Goal: Transaction & Acquisition: Purchase product/service

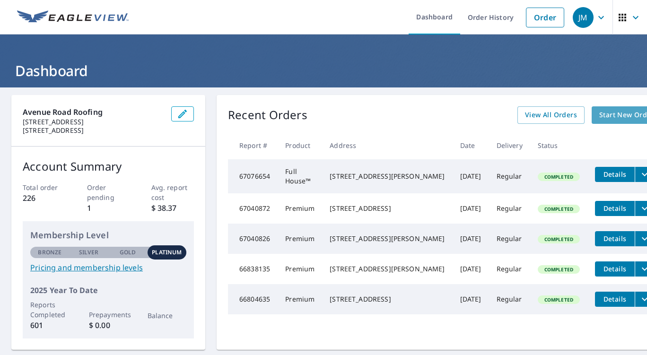
click at [599, 111] on span "Start New Order" at bounding box center [626, 115] width 55 height 12
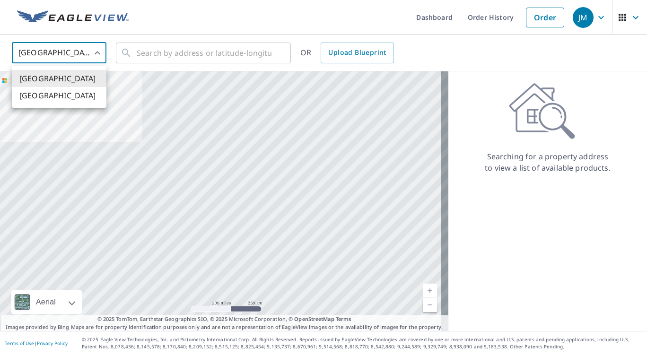
click at [95, 54] on body "JM JM Dashboard Order History Order JM United States US ​ ​ OR Upload Blueprint…" at bounding box center [323, 177] width 647 height 355
click at [68, 97] on li "[GEOGRAPHIC_DATA]" at bounding box center [59, 95] width 95 height 17
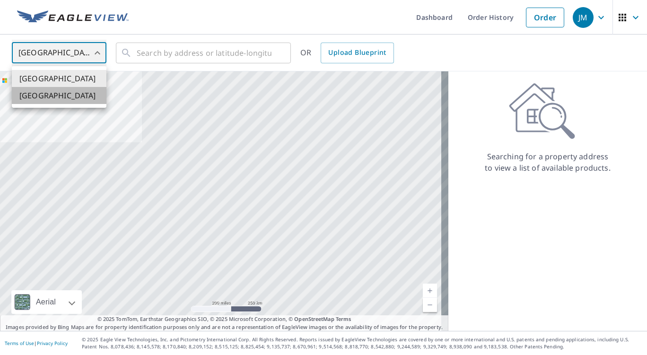
type input "CA"
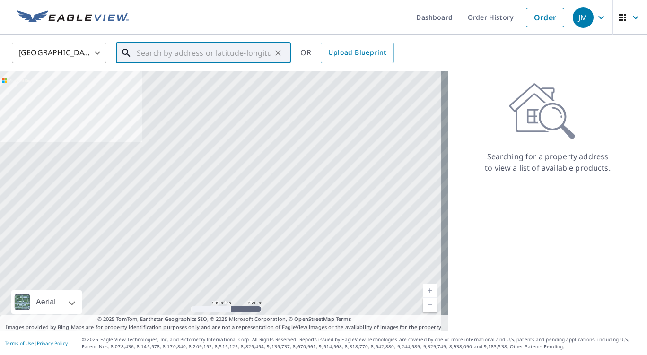
click at [166, 54] on input "text" at bounding box center [204, 53] width 135 height 26
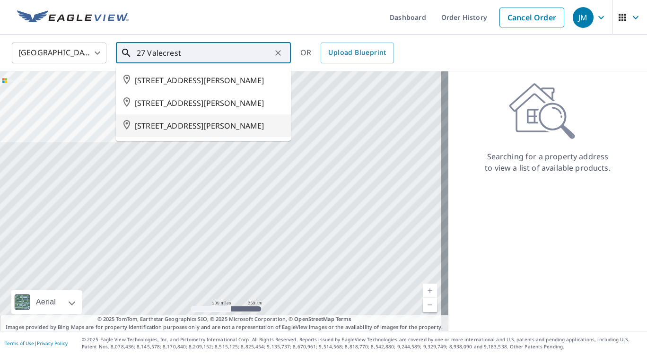
click at [205, 131] on span "[STREET_ADDRESS][PERSON_NAME]" at bounding box center [209, 125] width 148 height 11
type input "[STREET_ADDRESS][PERSON_NAME]"
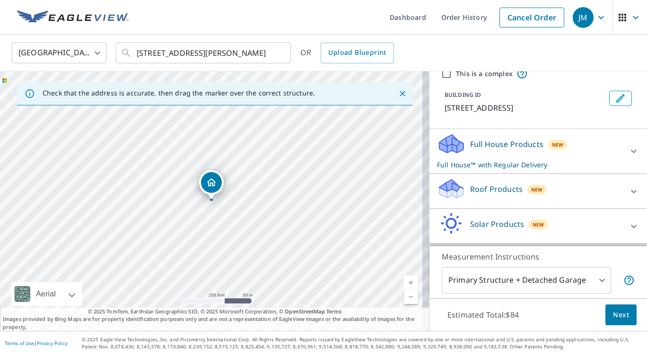
scroll to position [51, 0]
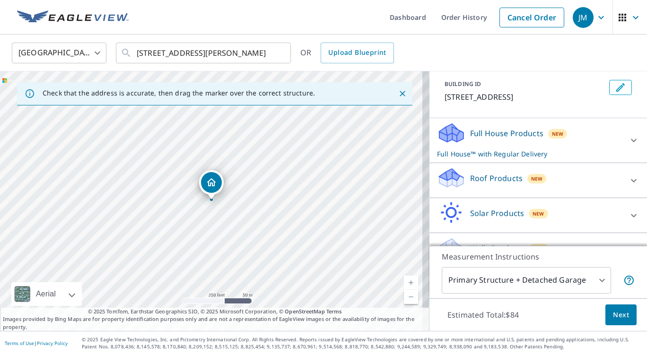
click at [460, 181] on div "Roof Products New" at bounding box center [529, 180] width 185 height 27
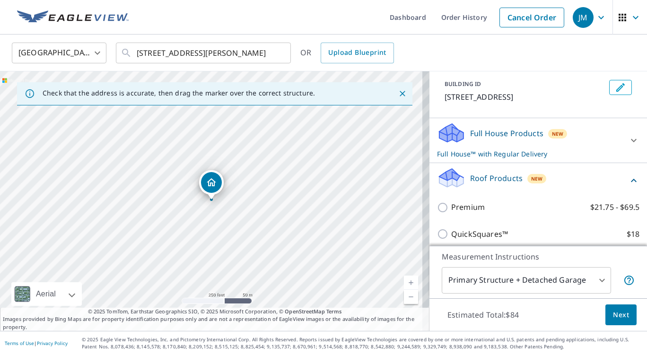
click at [443, 205] on input "Premium $21.75 - $69.5" at bounding box center [444, 207] width 14 height 11
checkbox input "true"
checkbox input "false"
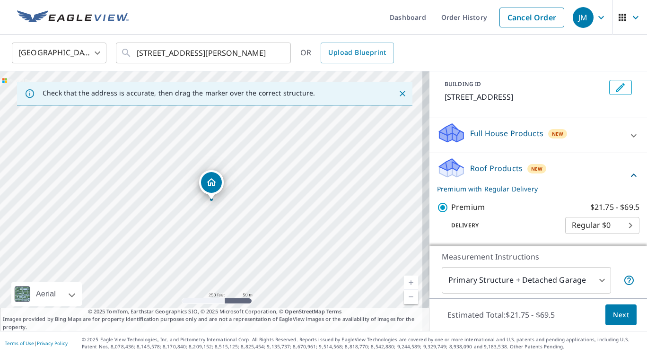
click at [613, 318] on span "Next" at bounding box center [621, 315] width 16 height 12
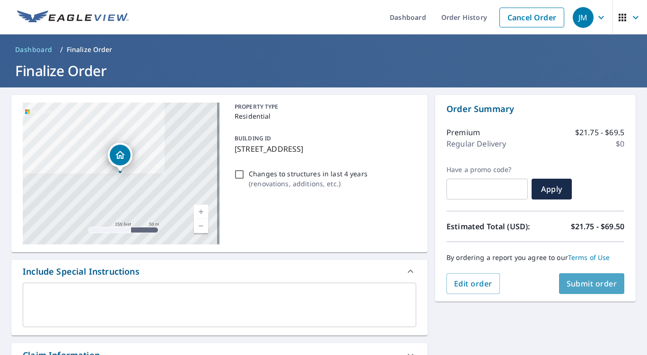
click at [572, 282] on span "Submit order" at bounding box center [591, 283] width 51 height 10
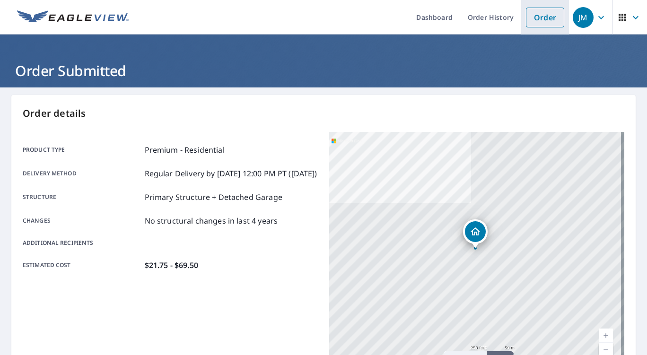
click at [534, 15] on link "Order" at bounding box center [545, 18] width 38 height 20
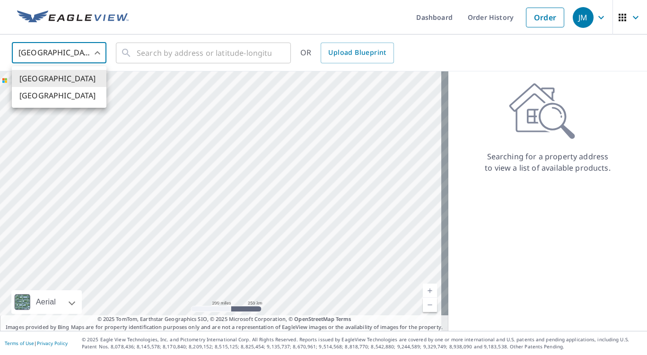
click at [99, 54] on body "JM JM Dashboard Order History Order JM United States US ​ ​ OR Upload Blueprint…" at bounding box center [323, 177] width 647 height 355
click at [72, 99] on li "[GEOGRAPHIC_DATA]" at bounding box center [59, 95] width 95 height 17
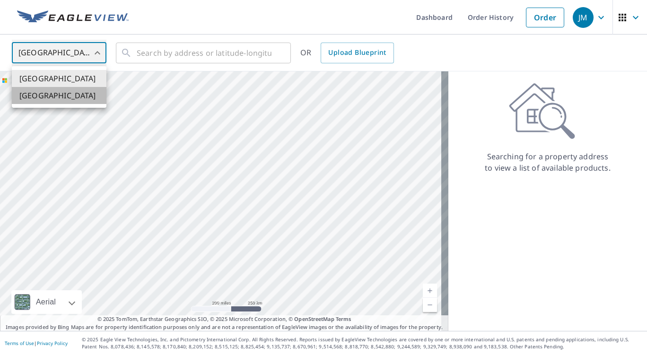
type input "CA"
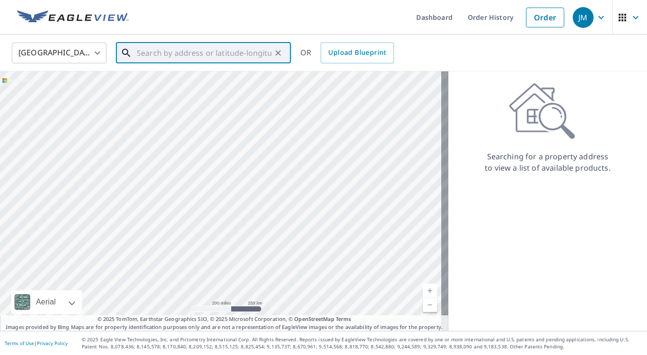
click at [143, 52] on input "text" at bounding box center [204, 53] width 135 height 26
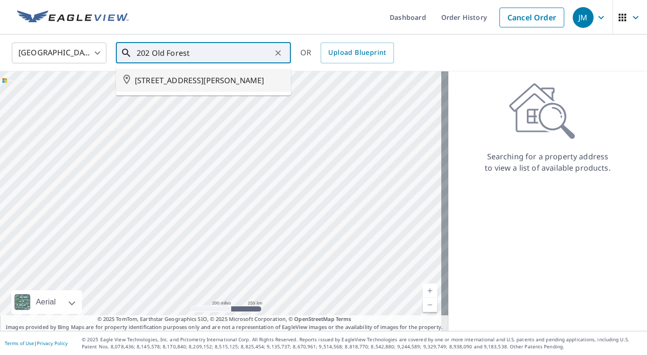
click at [190, 83] on span "[STREET_ADDRESS][PERSON_NAME]" at bounding box center [209, 80] width 148 height 11
type input "[STREET_ADDRESS][PERSON_NAME]"
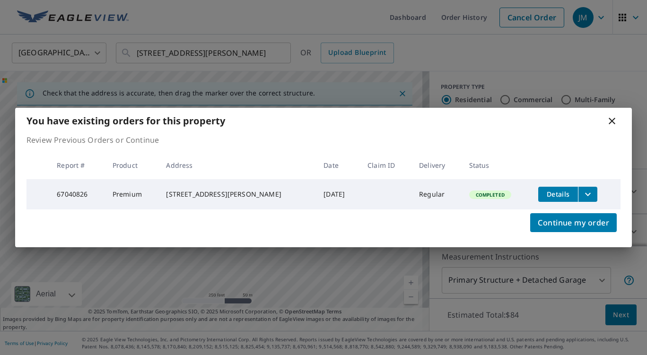
click at [615, 122] on icon at bounding box center [611, 120] width 11 height 11
